Goal: Task Accomplishment & Management: Complete application form

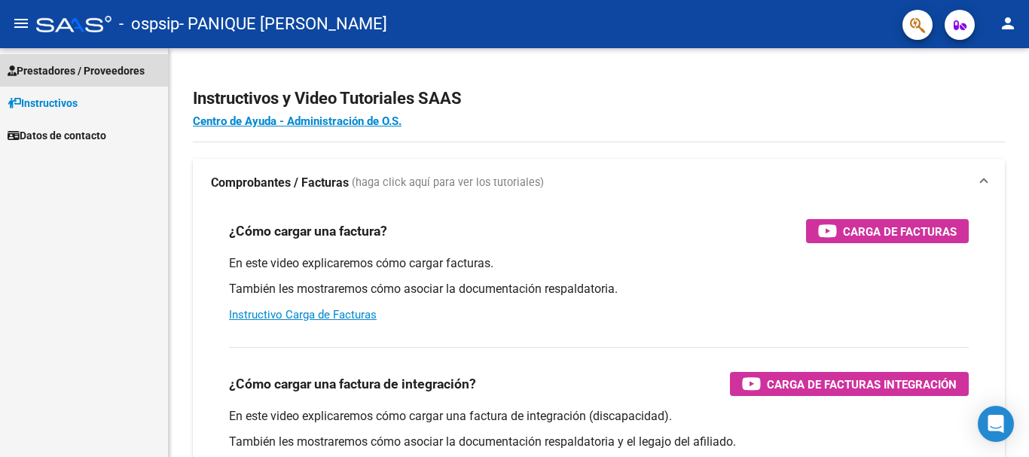
click at [87, 72] on span "Prestadores / Proveedores" at bounding box center [76, 71] width 137 height 17
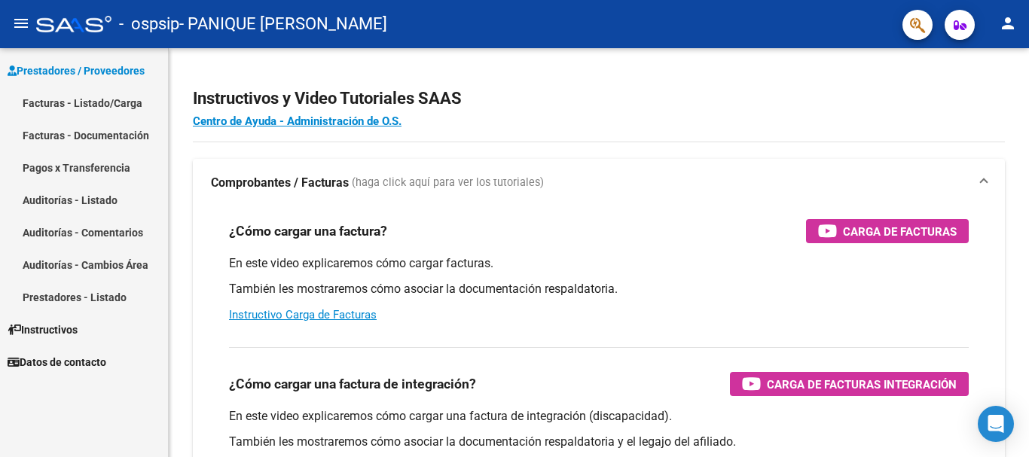
click at [84, 101] on link "Facturas - Listado/Carga" at bounding box center [84, 103] width 168 height 32
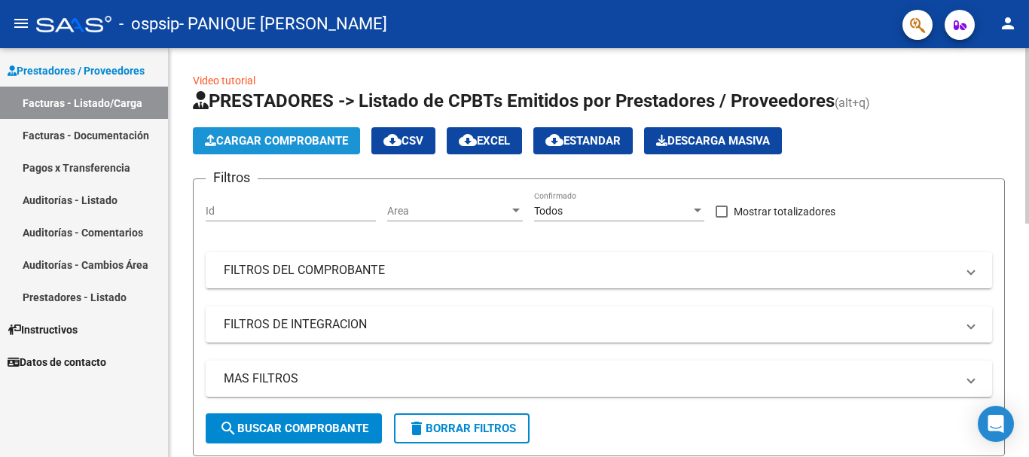
click at [321, 137] on span "Cargar Comprobante" at bounding box center [276, 141] width 143 height 14
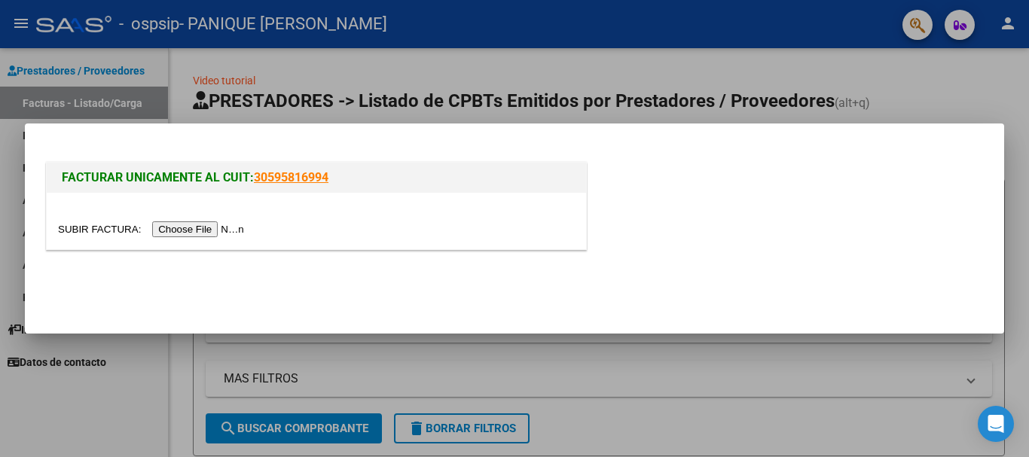
click at [240, 225] on input "file" at bounding box center [153, 230] width 191 height 16
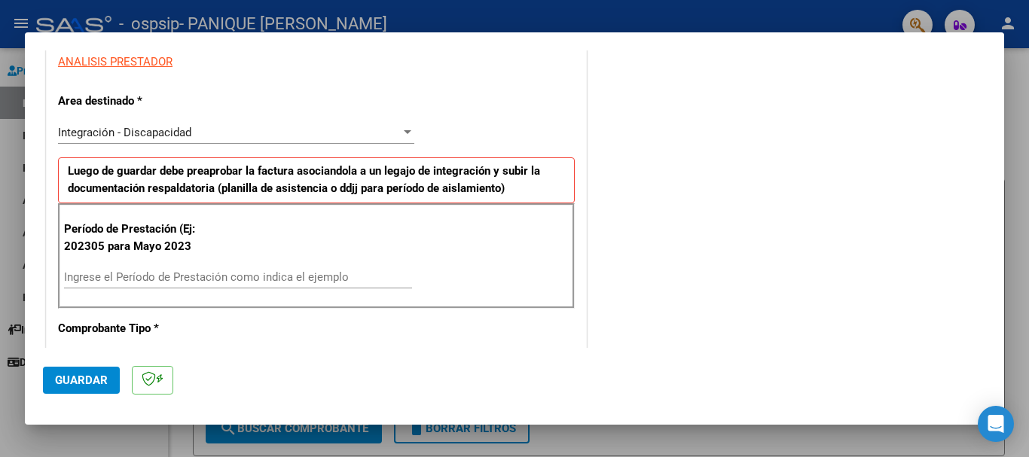
scroll to position [301, 0]
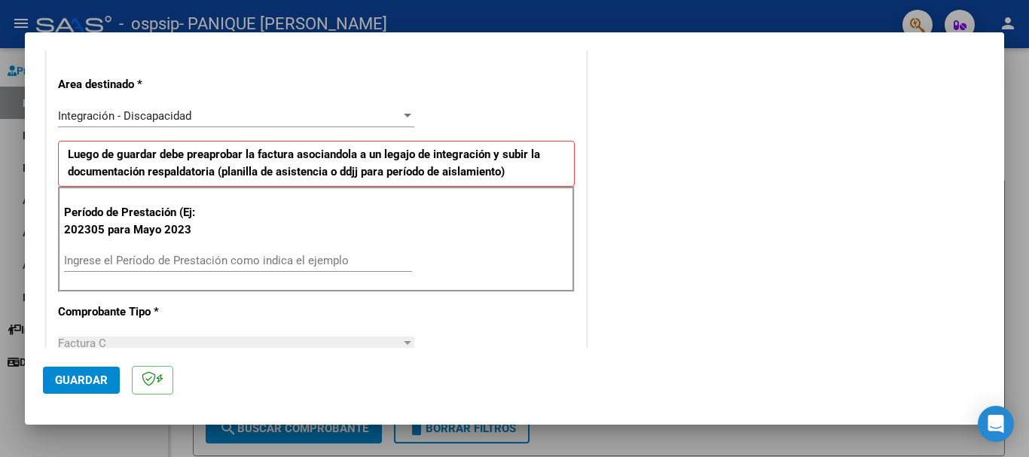
click at [118, 263] on input "Ingrese el Período de Prestación como indica el ejemplo" at bounding box center [238, 261] width 348 height 14
type input "202507"
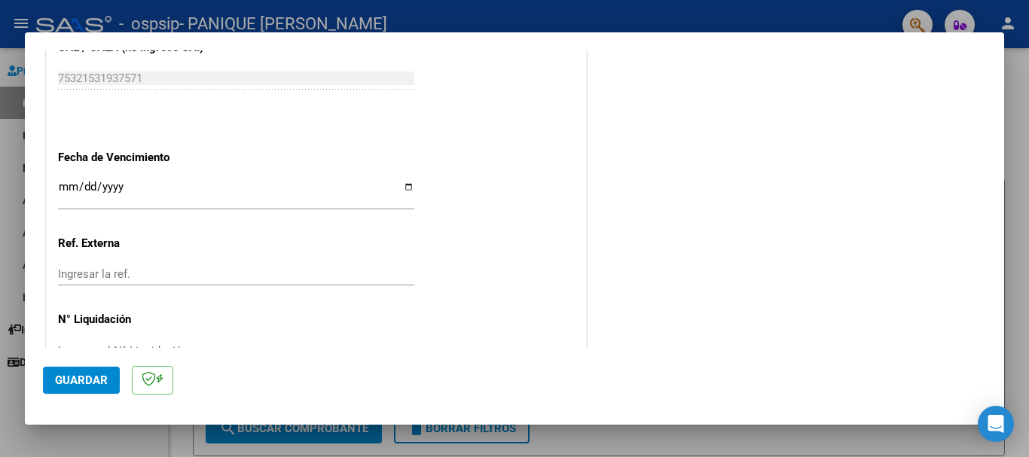
scroll to position [1000, 0]
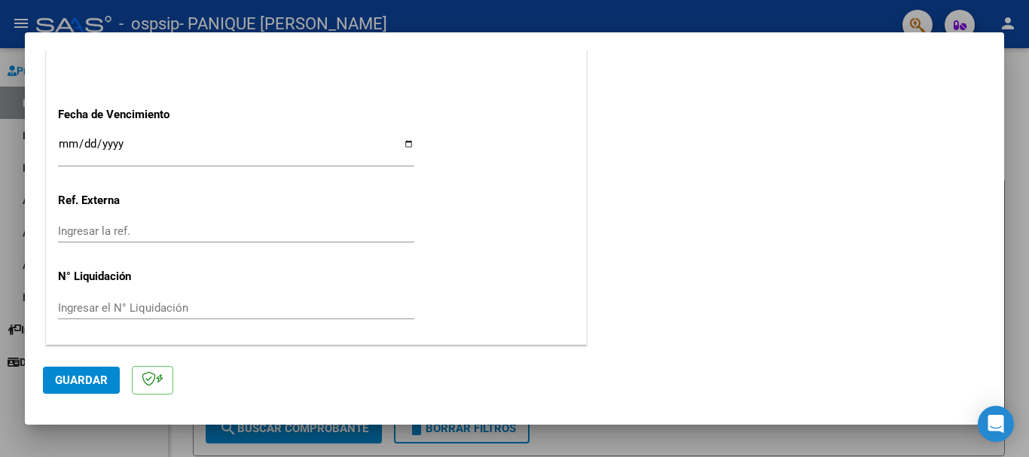
click at [93, 228] on input "Ingresar la ref." at bounding box center [236, 232] width 356 height 14
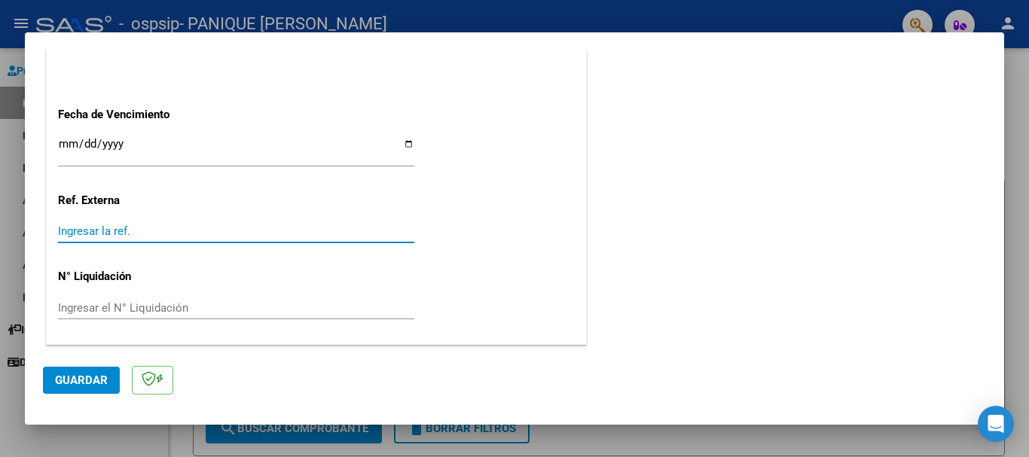
click at [87, 145] on input "Ingresar la fecha" at bounding box center [236, 150] width 356 height 24
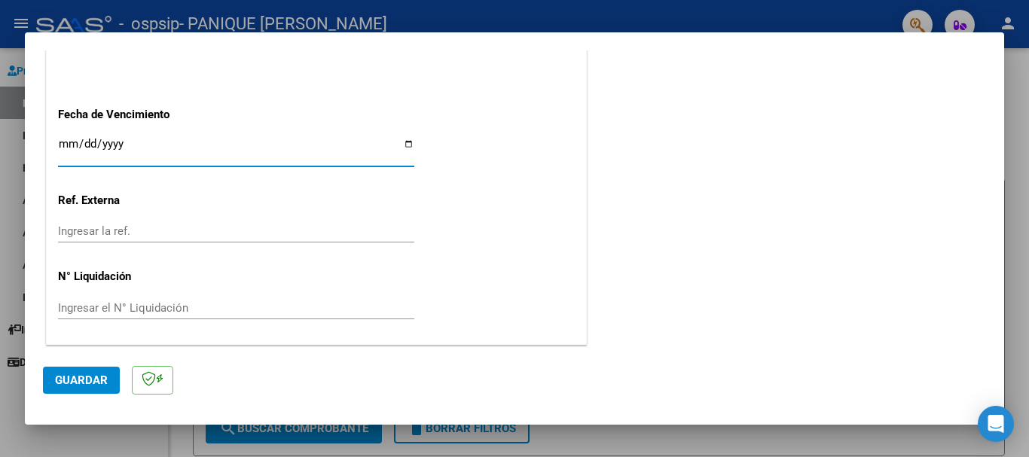
click at [64, 140] on input "Ingresar la fecha" at bounding box center [236, 150] width 356 height 24
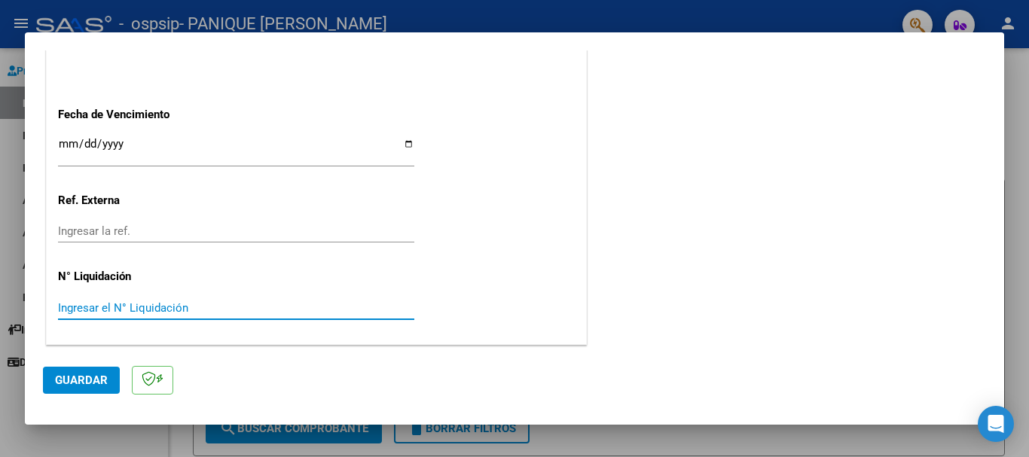
click at [89, 303] on input "Ingresar el N° Liquidación" at bounding box center [236, 308] width 356 height 14
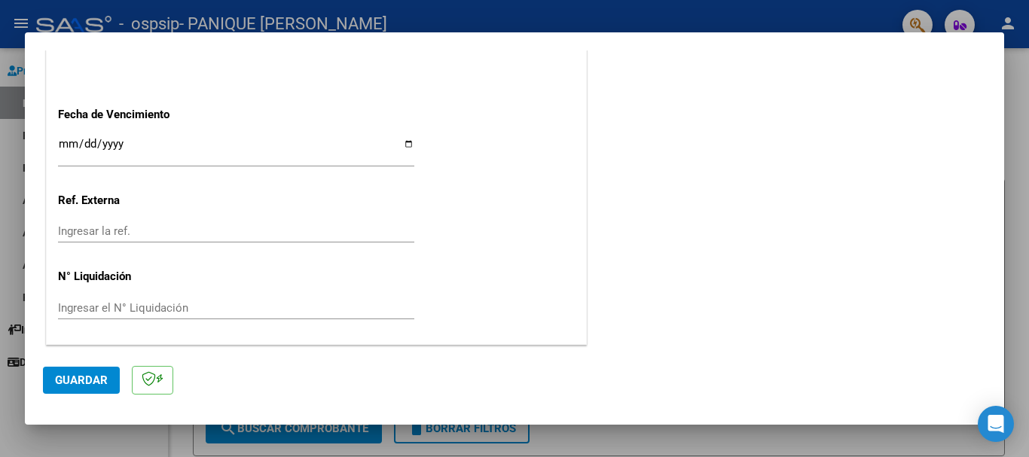
click at [86, 382] on span "Guardar" at bounding box center [81, 381] width 53 height 14
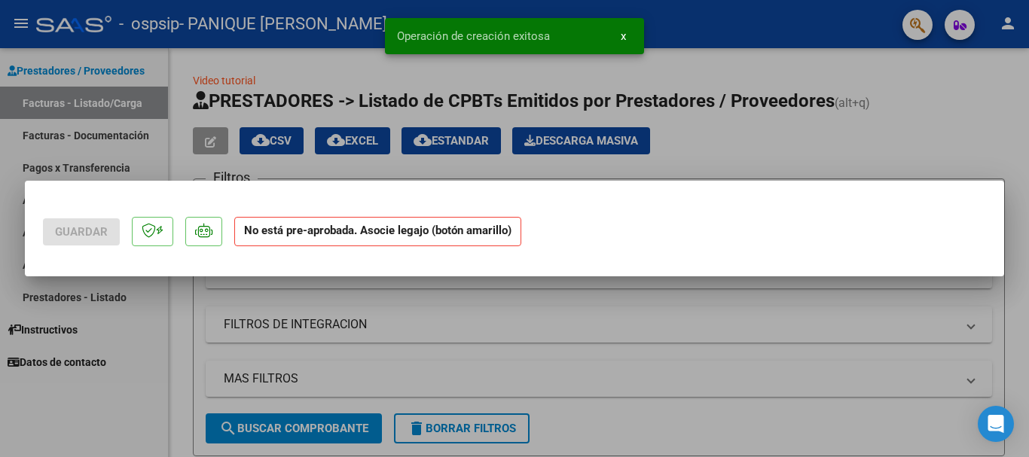
scroll to position [0, 0]
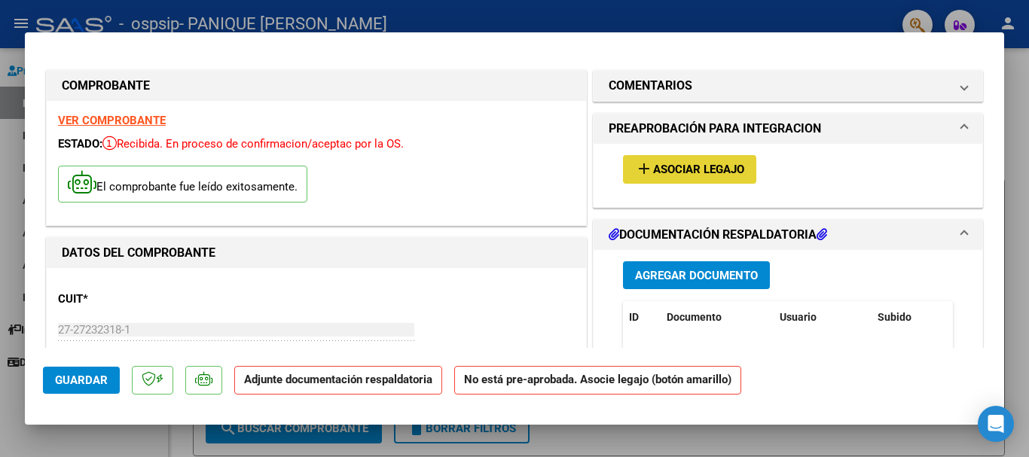
click at [714, 169] on span "Asociar Legajo" at bounding box center [698, 171] width 91 height 14
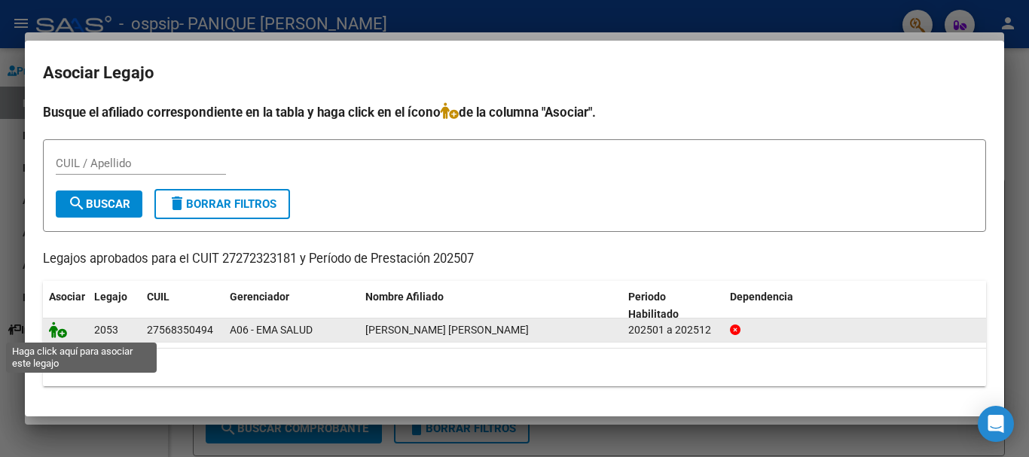
click at [55, 337] on icon at bounding box center [58, 330] width 18 height 17
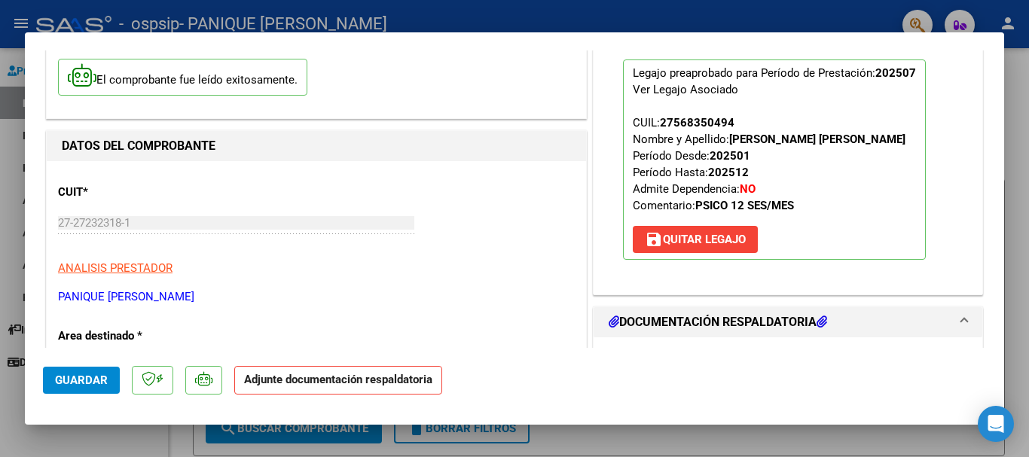
scroll to position [151, 0]
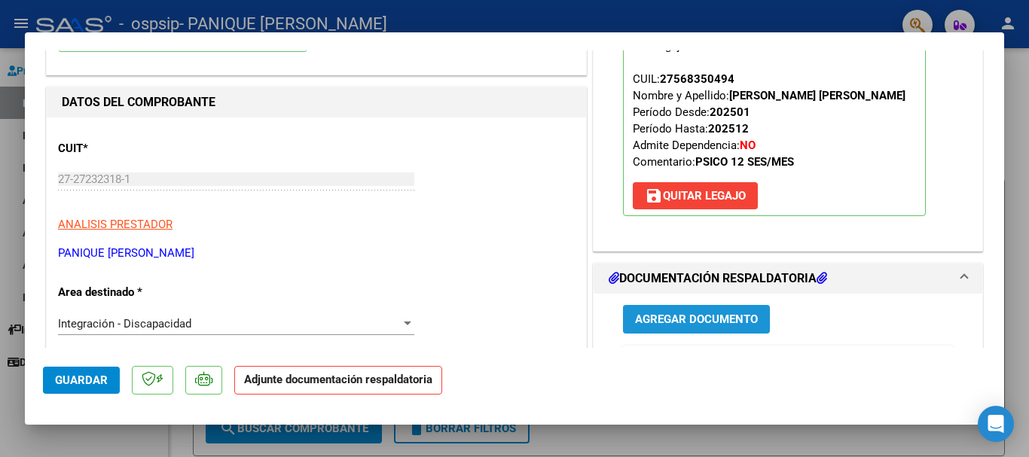
click at [707, 319] on span "Agregar Documento" at bounding box center [696, 320] width 123 height 14
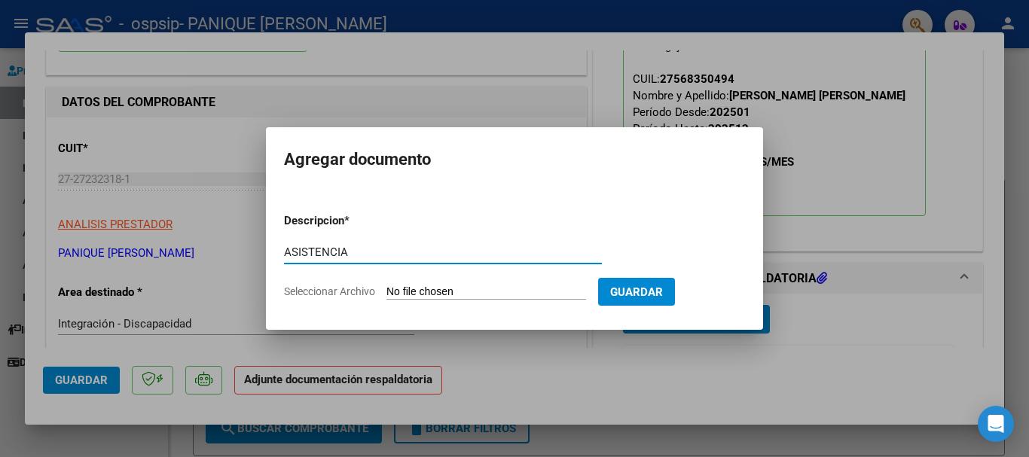
type input "ASISTENCIA"
click at [395, 293] on input "Seleccionar Archivo" at bounding box center [487, 293] width 200 height 14
type input "C:\fakepath\ASIT JULIO LOPEZ .pdf"
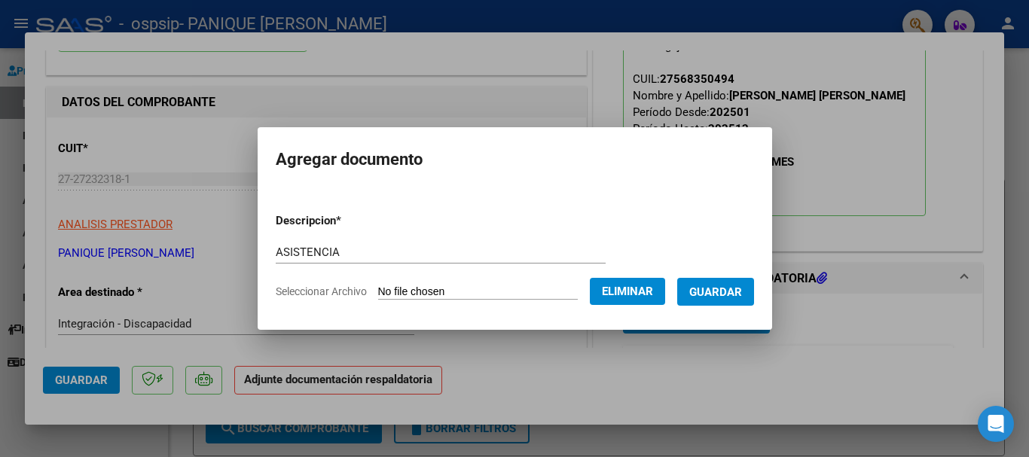
click at [729, 292] on span "Guardar" at bounding box center [715, 293] width 53 height 14
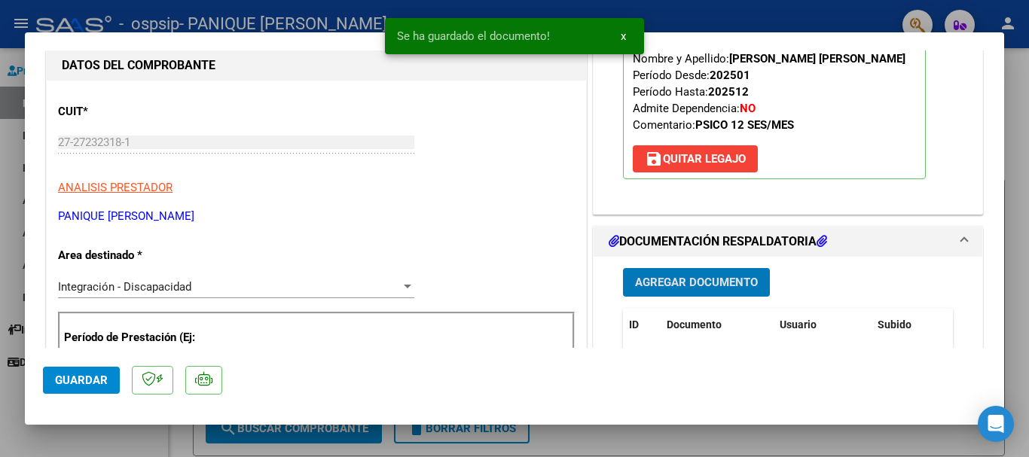
scroll to position [301, 0]
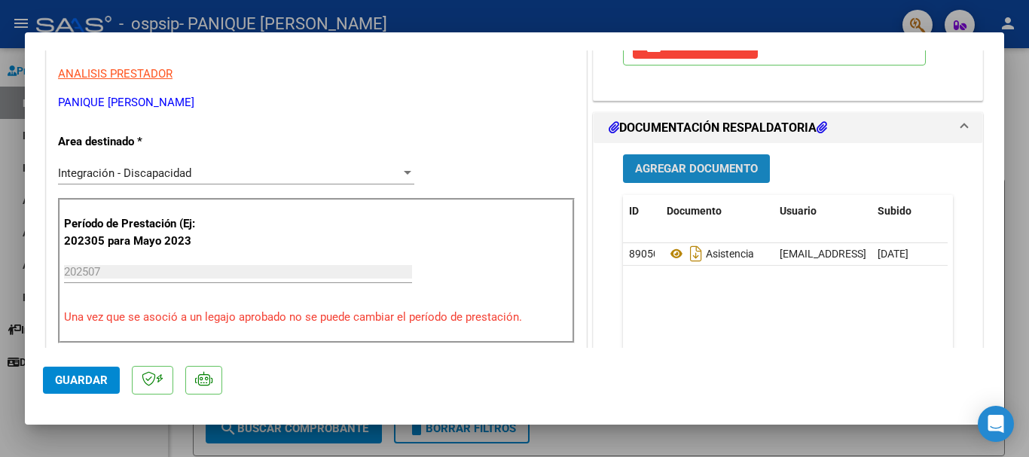
click at [695, 165] on span "Agregar Documento" at bounding box center [696, 170] width 123 height 14
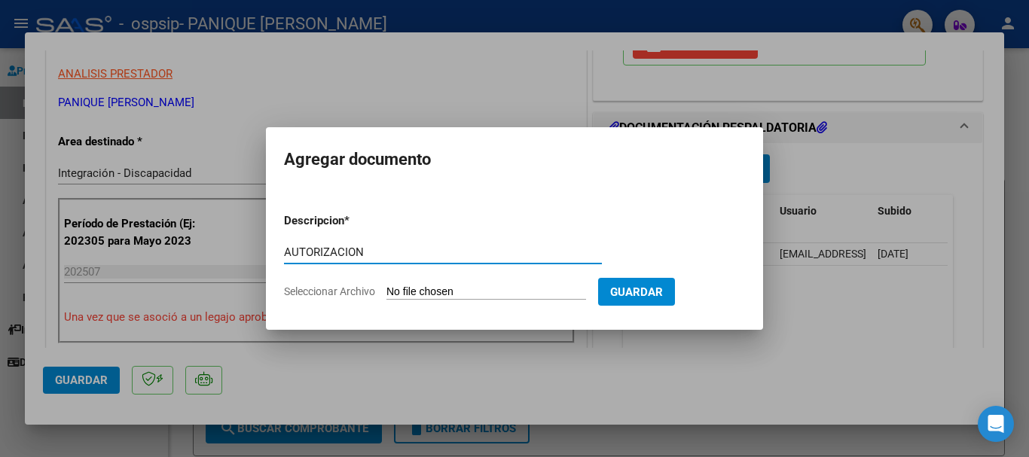
type input "AUTORIZACION"
click at [405, 295] on input "Seleccionar Archivo" at bounding box center [487, 293] width 200 height 14
type input "C:\fakepath\AUTORIZACIÓN 25.pdf"
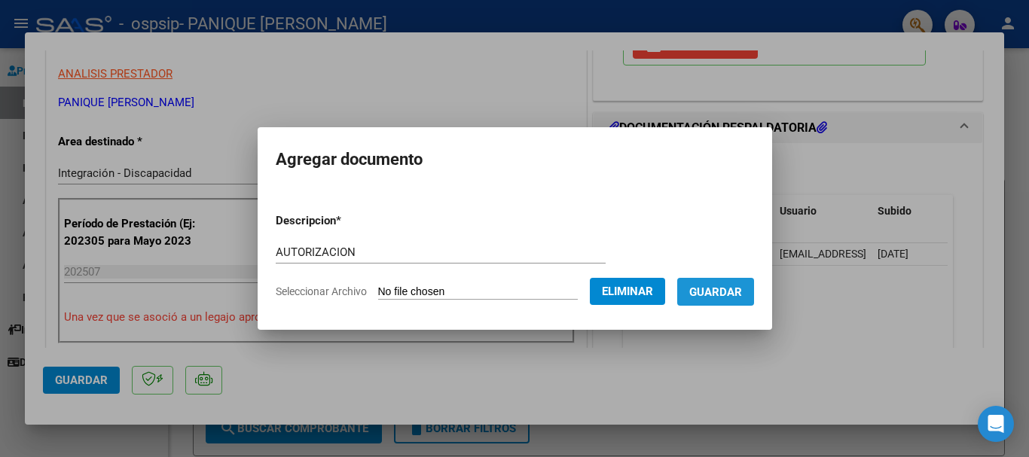
click at [717, 296] on span "Guardar" at bounding box center [715, 293] width 53 height 14
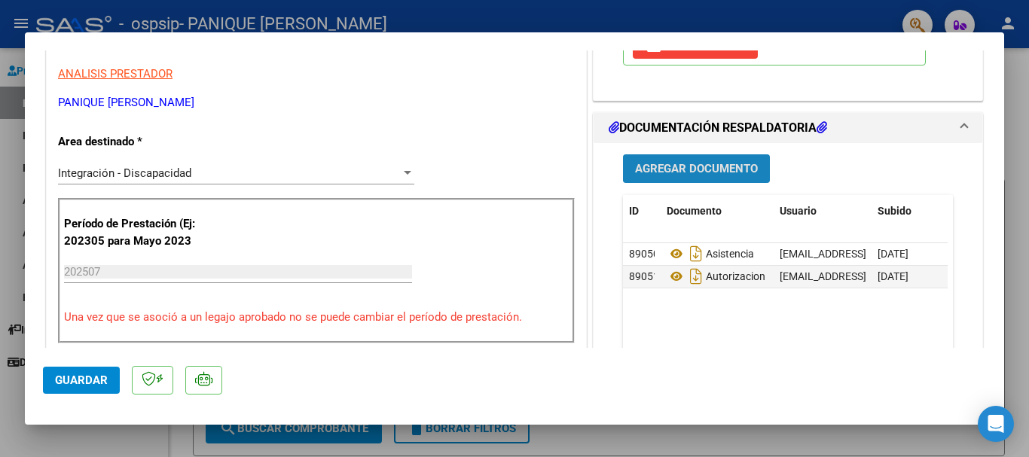
click at [710, 168] on span "Agregar Documento" at bounding box center [696, 170] width 123 height 14
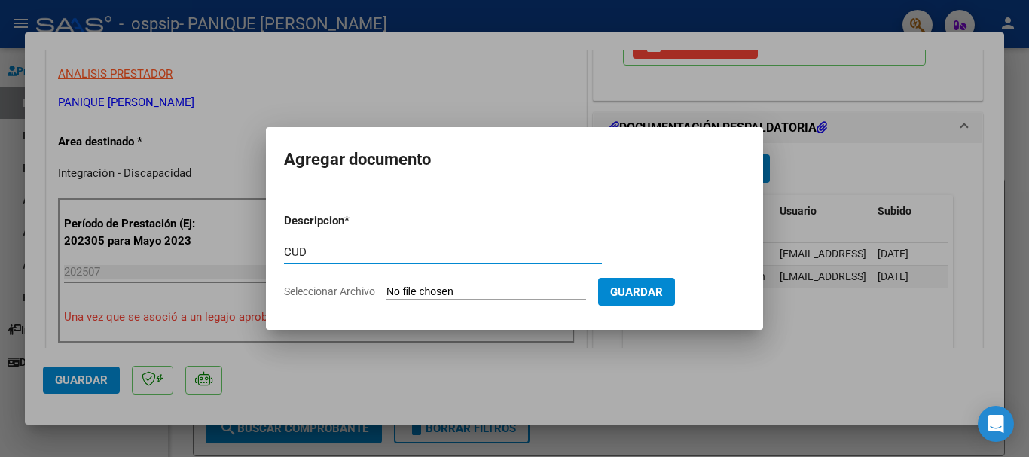
type input "CUD"
click at [393, 289] on input "Seleccionar Archivo" at bounding box center [487, 293] width 200 height 14
type input "C:\fakepath\CUD.pdf"
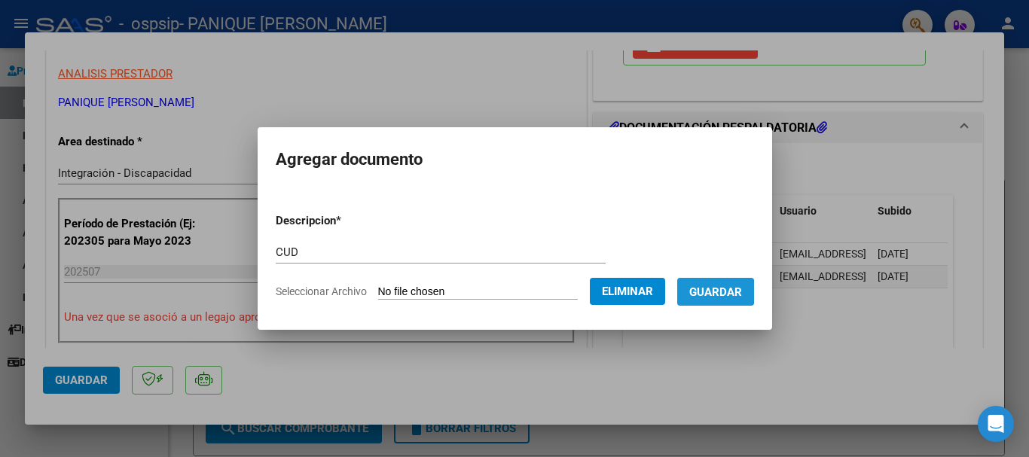
click at [720, 292] on span "Guardar" at bounding box center [715, 293] width 53 height 14
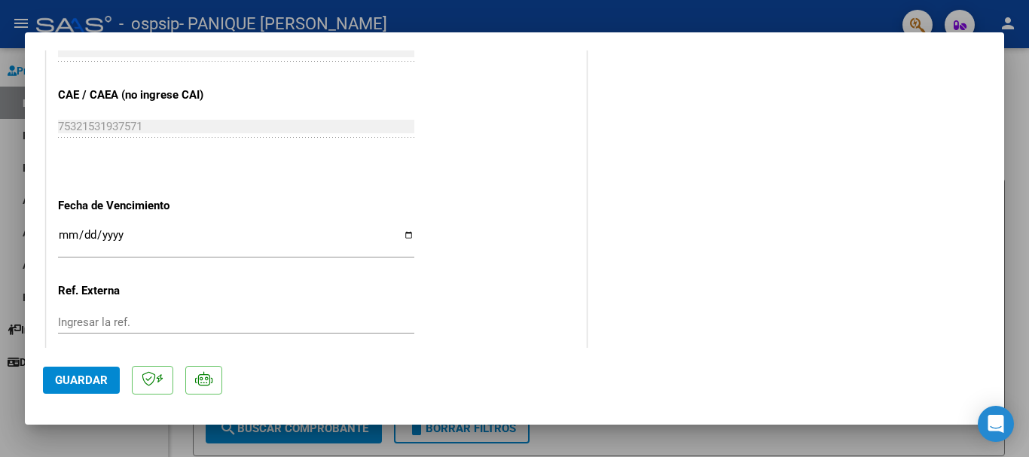
scroll to position [1051, 0]
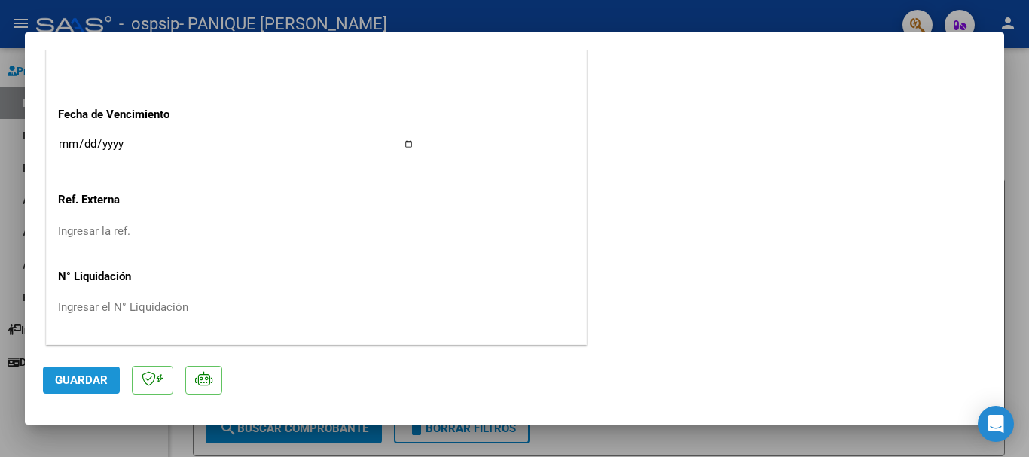
click at [96, 376] on span "Guardar" at bounding box center [81, 381] width 53 height 14
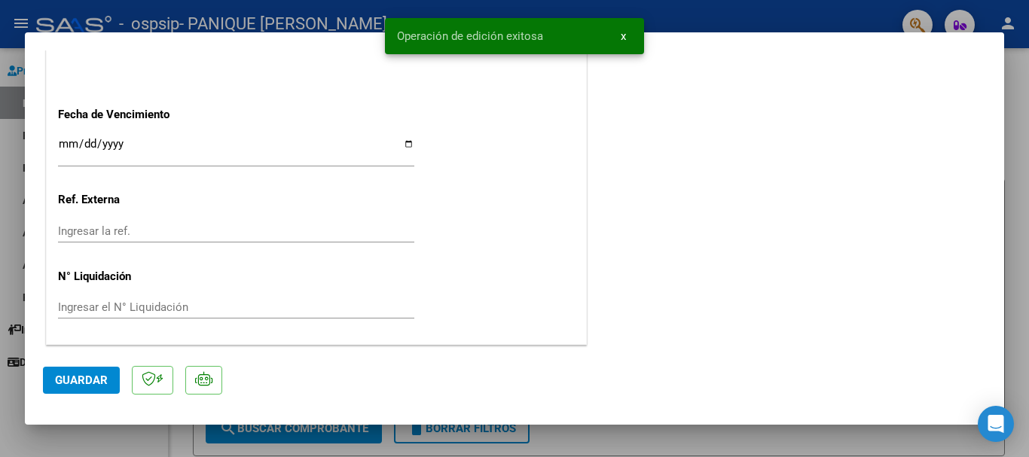
click at [158, 438] on div at bounding box center [514, 228] width 1029 height 457
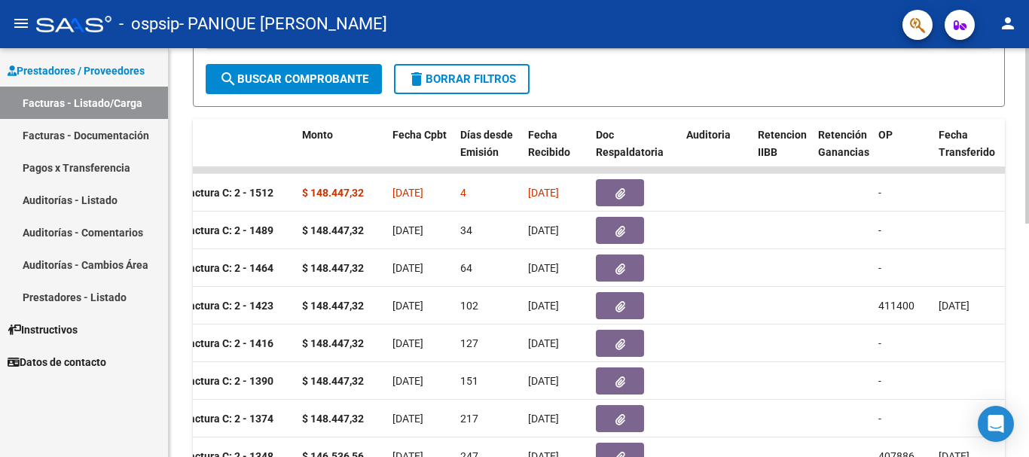
scroll to position [345, 0]
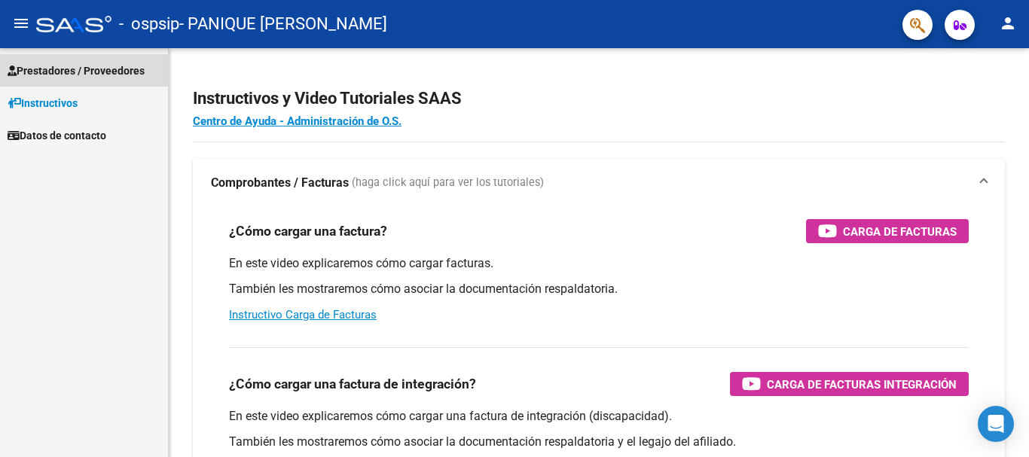
click at [130, 67] on span "Prestadores / Proveedores" at bounding box center [76, 71] width 137 height 17
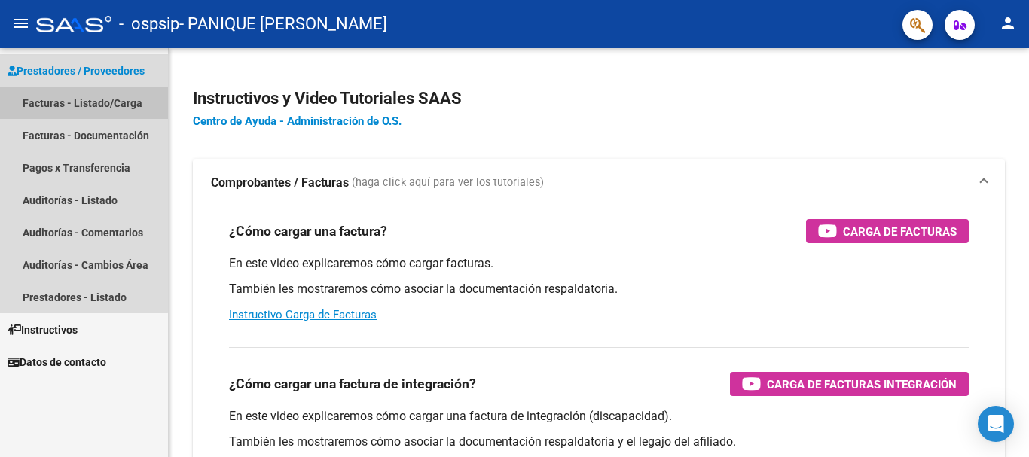
click at [42, 104] on link "Facturas - Listado/Carga" at bounding box center [84, 103] width 168 height 32
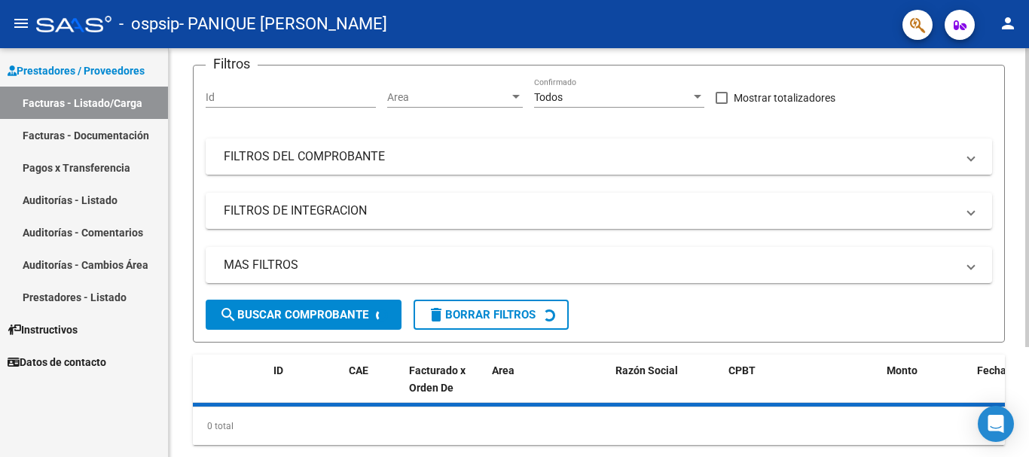
scroll to position [150, 0]
